Goal: Task Accomplishment & Management: Use online tool/utility

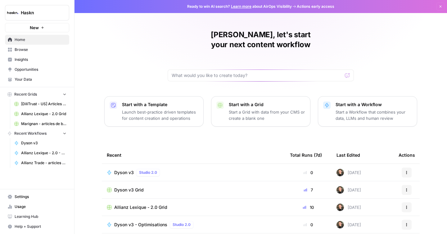
click at [47, 52] on span "Browse" at bounding box center [41, 50] width 52 height 6
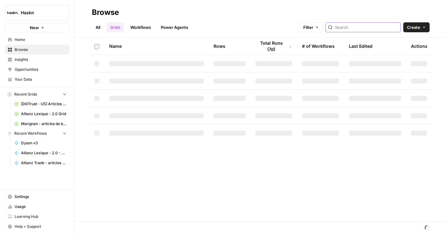
click at [359, 26] on input "search" at bounding box center [366, 27] width 63 height 6
type input "speedy"
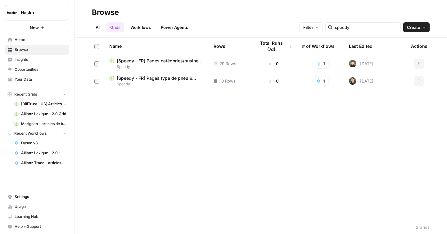
click at [168, 79] on span "[Speedy - FR] Pages type de pneu & prestation - 800 mots Grid" at bounding box center [160, 78] width 87 height 6
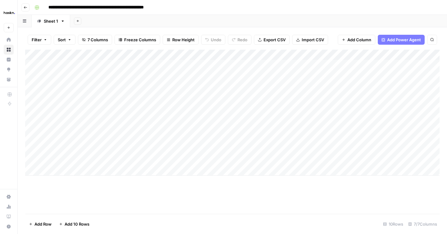
click at [103, 171] on div "Add Column" at bounding box center [232, 113] width 414 height 126
click at [101, 182] on div "Add Column" at bounding box center [232, 118] width 414 height 137
click at [100, 189] on div "Add Column" at bounding box center [232, 123] width 414 height 147
click at [100, 194] on textarea at bounding box center [96, 191] width 99 height 9
click at [100, 200] on div "Add Column" at bounding box center [232, 129] width 414 height 158
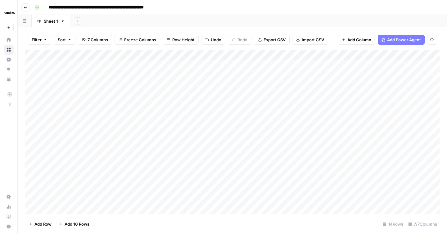
click at [60, 161] on div "Add Column" at bounding box center [232, 132] width 414 height 164
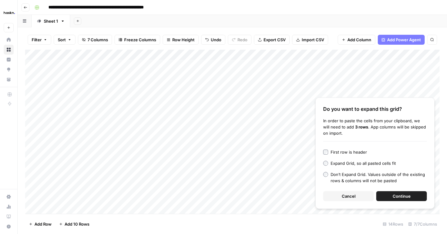
click at [403, 192] on button "Continue" at bounding box center [401, 196] width 51 height 10
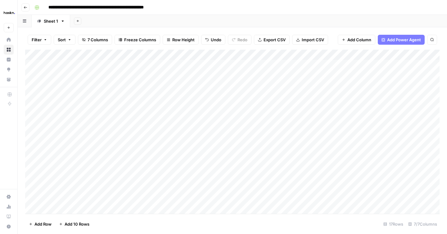
click at [151, 160] on div "Add Column" at bounding box center [232, 132] width 414 height 164
click at [262, 162] on div "Add Column" at bounding box center [232, 132] width 414 height 164
click at [327, 159] on div "Add Column" at bounding box center [232, 132] width 414 height 164
click at [225, 212] on div "Add Column" at bounding box center [232, 132] width 414 height 164
click at [231, 209] on div "Add Column" at bounding box center [232, 132] width 414 height 164
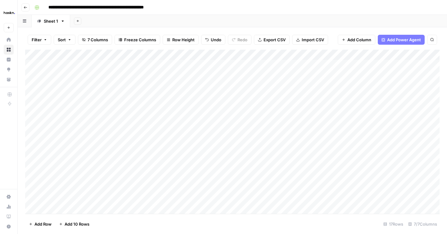
click at [381, 203] on div "Add Column" at bounding box center [232, 132] width 414 height 164
click at [246, 159] on div "Add Column" at bounding box center [232, 132] width 414 height 164
type textarea "**********"
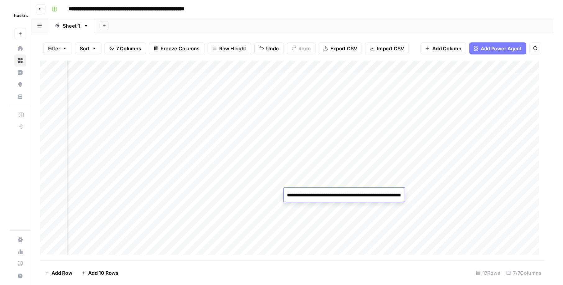
scroll to position [428, 0]
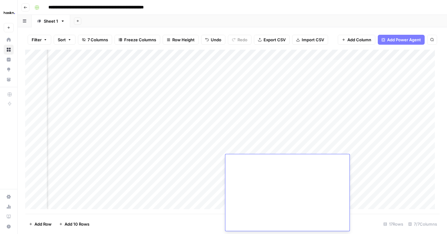
click at [203, 156] on div "Add Column" at bounding box center [232, 132] width 414 height 164
click at [175, 170] on div "Add Column" at bounding box center [232, 132] width 414 height 164
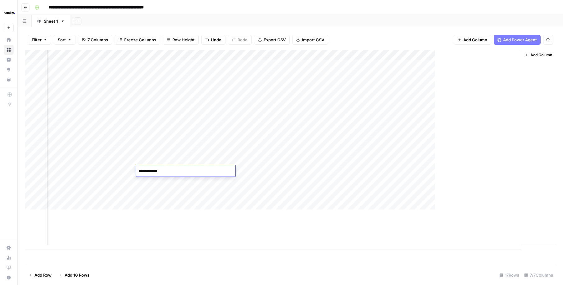
scroll to position [0, 152]
click at [116, 170] on div "Add Column" at bounding box center [290, 150] width 530 height 200
click at [268, 173] on div "Add Column" at bounding box center [290, 150] width 530 height 200
type textarea "**********"
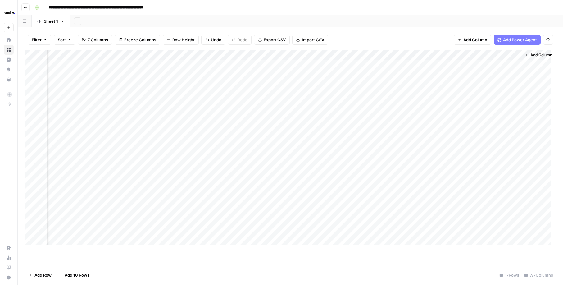
click at [208, 181] on div "Add Column" at bounding box center [290, 150] width 530 height 200
click at [208, 181] on textarea "**********" at bounding box center [212, 181] width 99 height 9
click at [275, 182] on div "Add Column" at bounding box center [290, 150] width 530 height 200
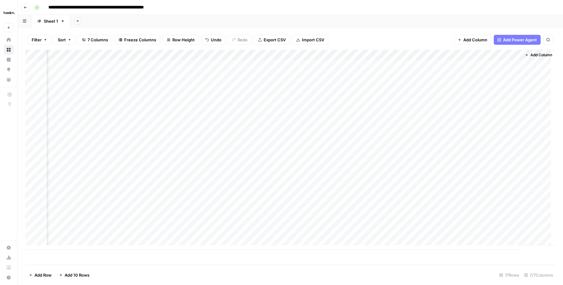
click at [275, 182] on div "Add Column" at bounding box center [290, 150] width 530 height 200
type textarea "**********"
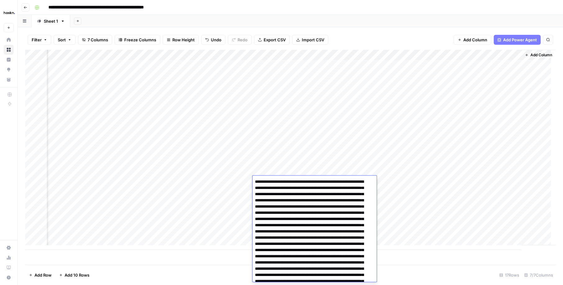
scroll to position [157, 0]
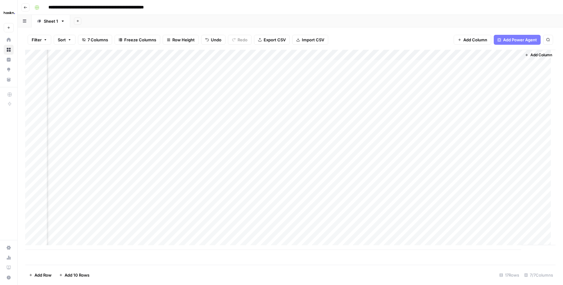
click at [207, 189] on div "Add Column" at bounding box center [290, 150] width 530 height 200
click at [265, 193] on div "Add Column" at bounding box center [290, 150] width 530 height 200
type textarea "**********"
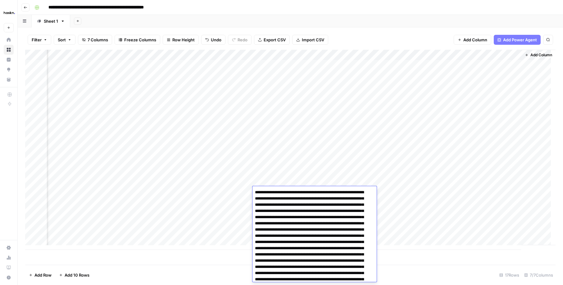
scroll to position [43, 0]
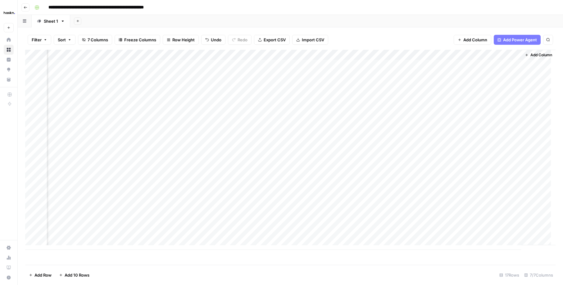
click at [231, 194] on div "Add Column" at bounding box center [290, 150] width 530 height 200
click at [229, 197] on div "Add Column" at bounding box center [290, 150] width 530 height 200
click at [291, 202] on div "Add Column" at bounding box center [290, 150] width 530 height 200
type textarea "**********"
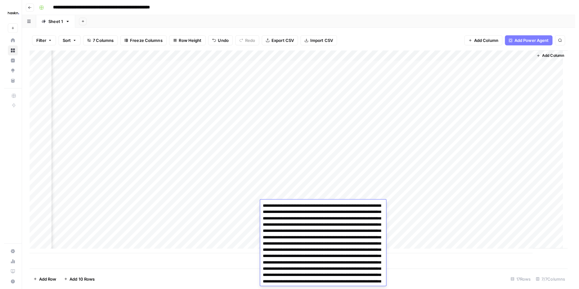
scroll to position [358, 0]
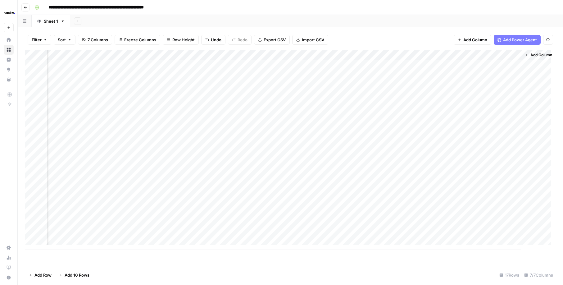
click at [225, 202] on div "Add Column" at bounding box center [290, 150] width 530 height 200
click at [264, 213] on div "Add Column" at bounding box center [290, 150] width 530 height 200
click at [400, 160] on div "Add Column" at bounding box center [290, 150] width 530 height 200
click at [399, 169] on div "Add Column" at bounding box center [290, 150] width 530 height 200
click at [397, 178] on div "Add Column" at bounding box center [290, 150] width 530 height 200
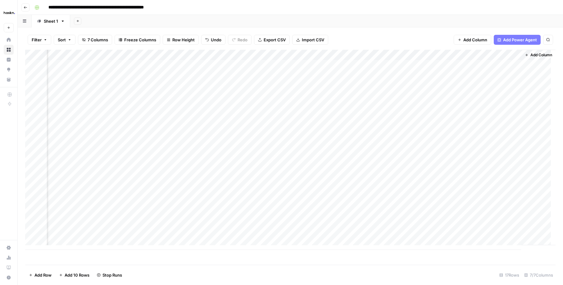
click at [399, 192] on div "Add Column" at bounding box center [290, 150] width 530 height 200
click at [398, 202] on div "Add Column" at bounding box center [290, 150] width 530 height 200
click at [447, 162] on div "Add Column" at bounding box center [290, 150] width 530 height 200
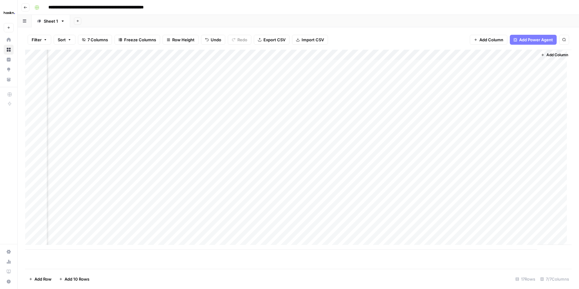
scroll to position [0, 135]
click at [447, 168] on div "Add Column" at bounding box center [298, 150] width 547 height 200
click at [447, 170] on div "Add Column" at bounding box center [298, 150] width 547 height 200
click at [447, 179] on div "Add Column" at bounding box center [298, 150] width 547 height 200
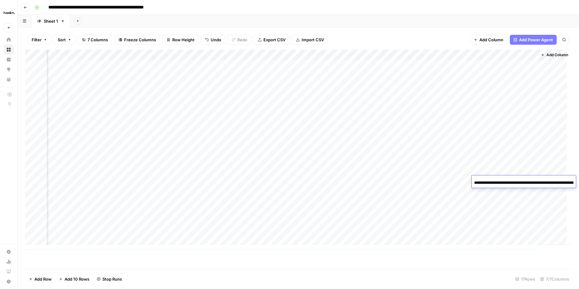
scroll to position [0, 90]
click at [447, 187] on div "Add Column" at bounding box center [298, 150] width 547 height 200
click at [447, 179] on div "Add Column" at bounding box center [298, 150] width 547 height 200
click at [447, 180] on div "Add Column" at bounding box center [298, 150] width 547 height 200
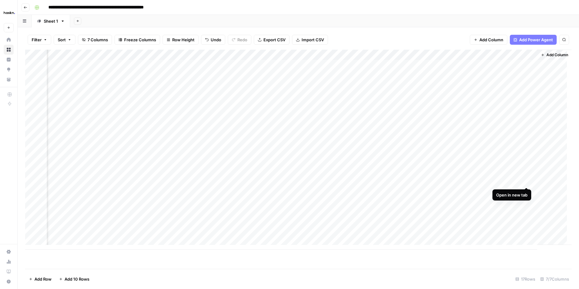
click at [447, 180] on div "Add Column" at bounding box center [298, 150] width 547 height 200
click at [447, 191] on div "Add Column" at bounding box center [298, 150] width 547 height 200
click at [447, 182] on div "Add Column" at bounding box center [298, 150] width 547 height 200
click at [447, 165] on div "Add Column" at bounding box center [298, 150] width 547 height 200
click at [447, 171] on div "Add Column" at bounding box center [298, 150] width 547 height 200
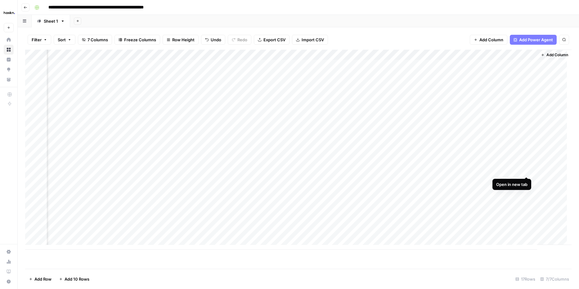
click at [447, 169] on div "Add Column" at bounding box center [298, 150] width 547 height 200
click at [447, 180] on div "Add Column" at bounding box center [298, 150] width 547 height 200
click at [447, 190] on div "Add Column" at bounding box center [298, 150] width 547 height 200
click at [447, 201] on div "Add Column" at bounding box center [298, 150] width 547 height 200
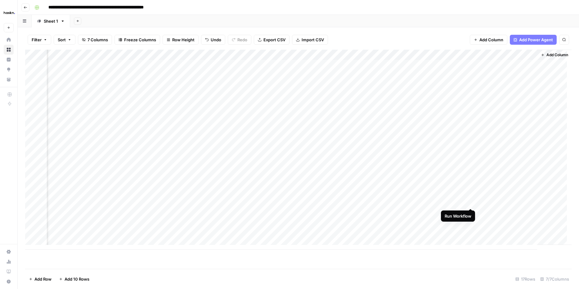
click at [447, 203] on div "Add Column" at bounding box center [298, 150] width 547 height 200
click at [307, 227] on div "Add Column" at bounding box center [298, 150] width 547 height 200
type textarea "**********"
click at [211, 217] on div "Add Column" at bounding box center [298, 150] width 547 height 200
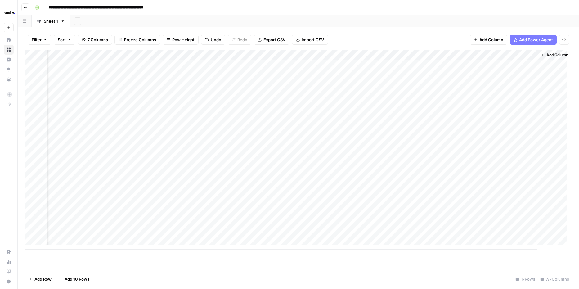
click at [417, 224] on div "Add Column" at bounding box center [298, 150] width 547 height 200
click at [447, 203] on div "Add Column" at bounding box center [298, 150] width 547 height 200
